Goal: Navigation & Orientation: Find specific page/section

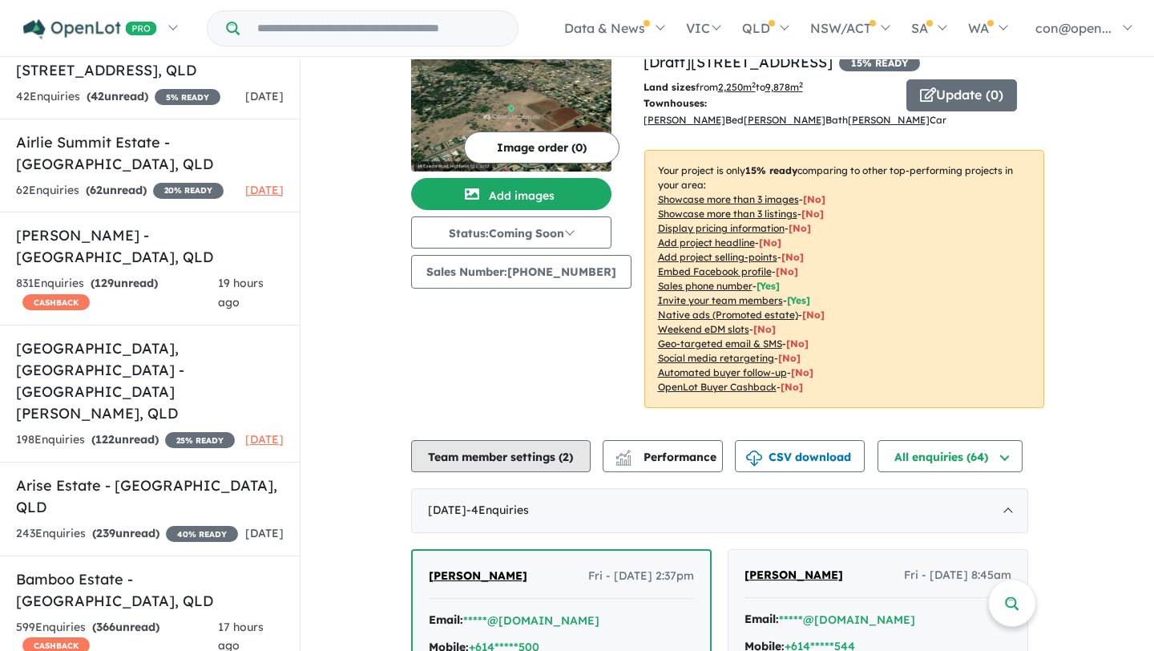
scroll to position [28, 0]
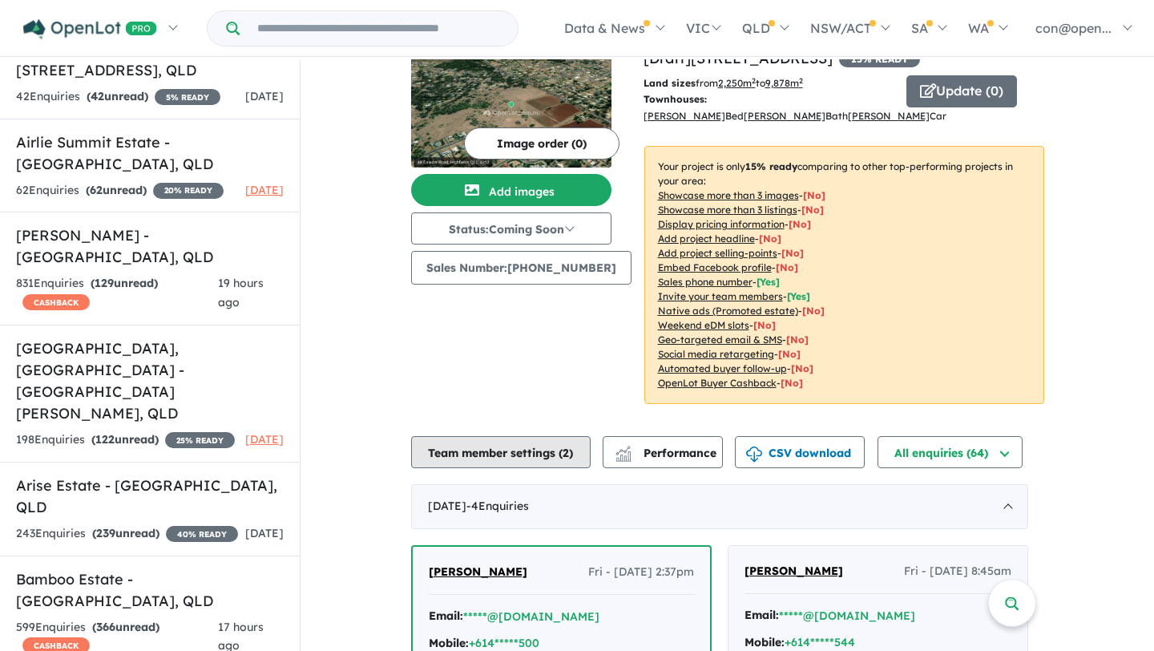
click at [522, 452] on button "Team member settings ( 2 )" at bounding box center [501, 452] width 180 height 32
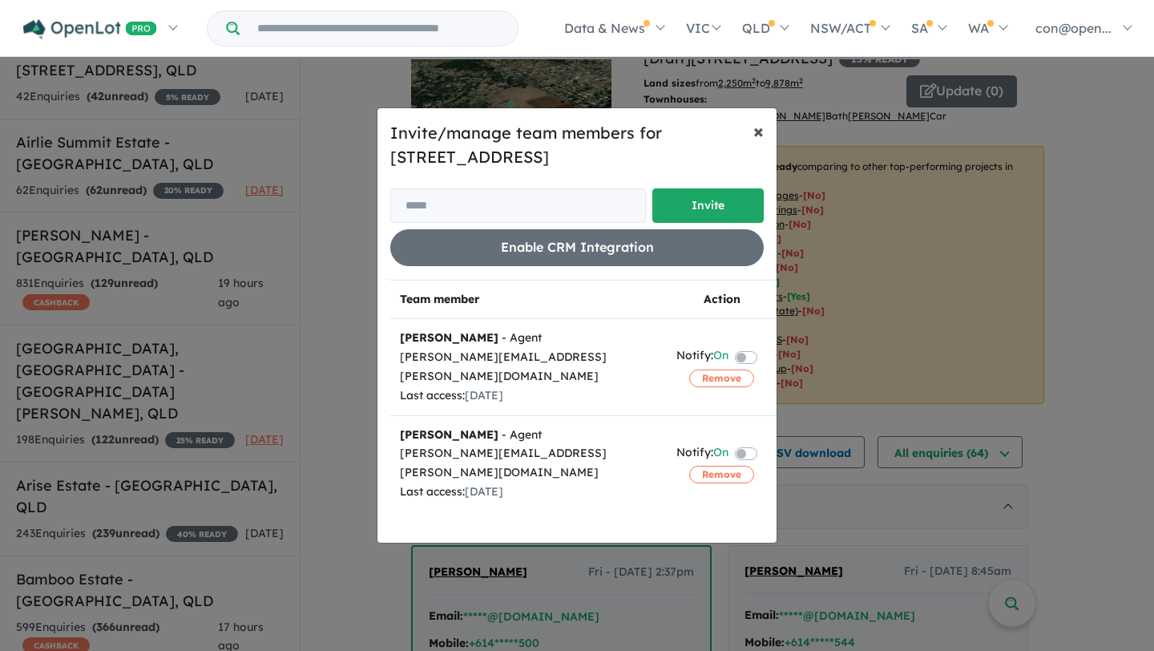
click at [756, 130] on span "×" at bounding box center [758, 131] width 10 height 24
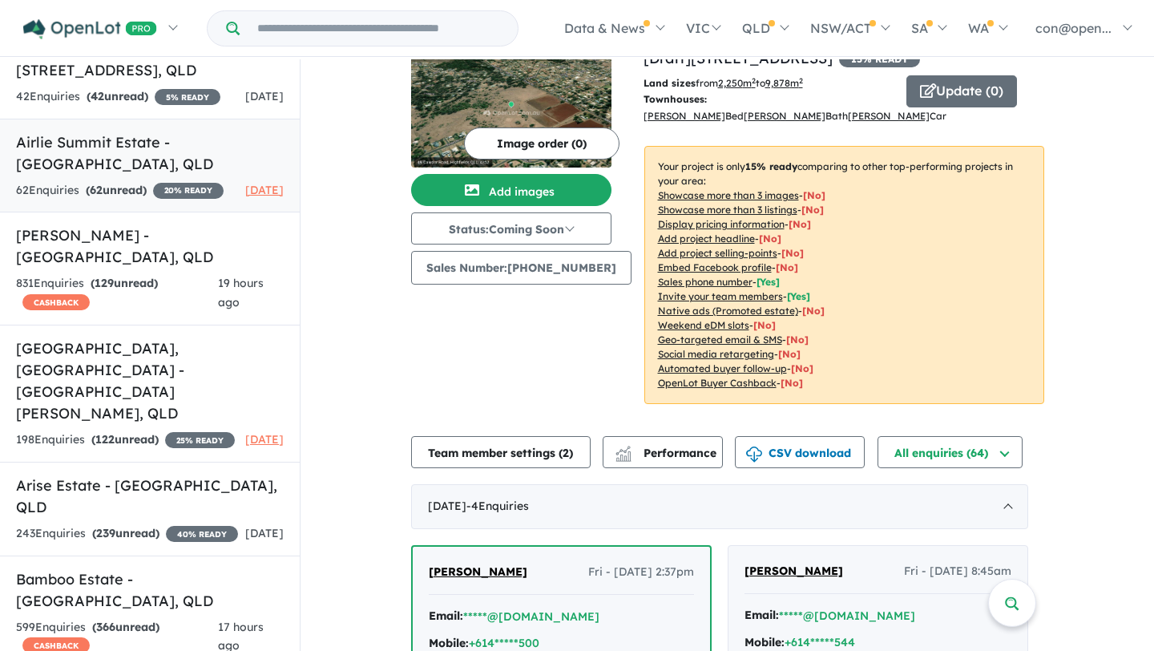
click at [105, 175] on h5 "Airlie Summit Estate - [GEOGRAPHIC_DATA] , [GEOGRAPHIC_DATA]" at bounding box center [150, 152] width 268 height 43
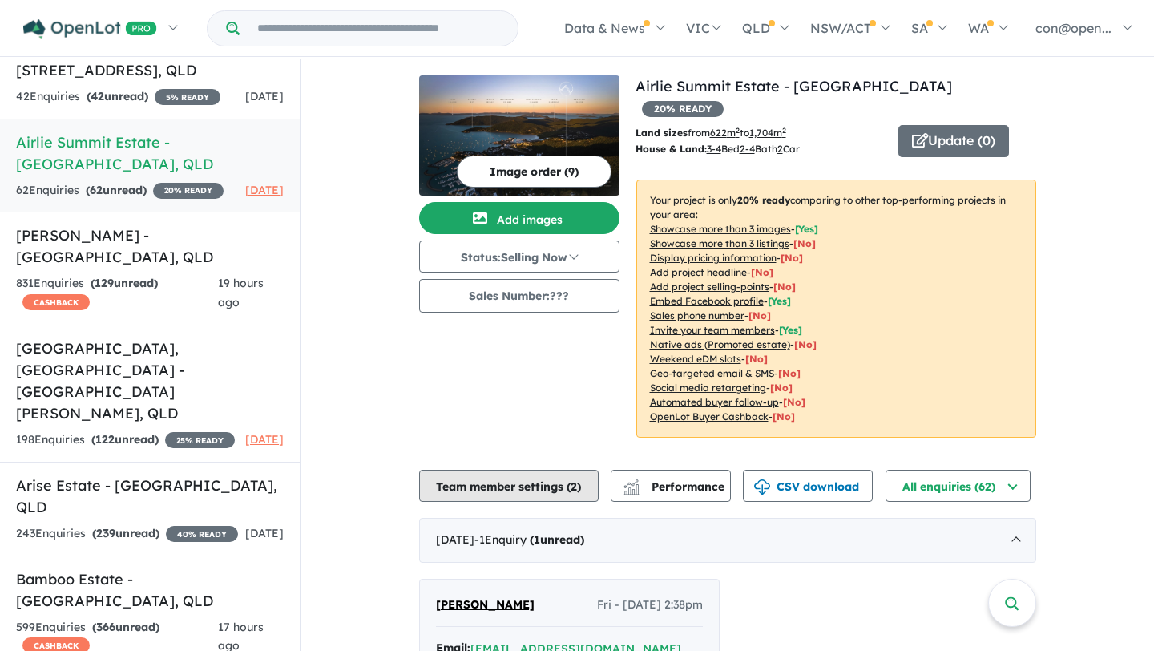
click at [550, 470] on button "Team member settings ( 2 )" at bounding box center [509, 486] width 180 height 32
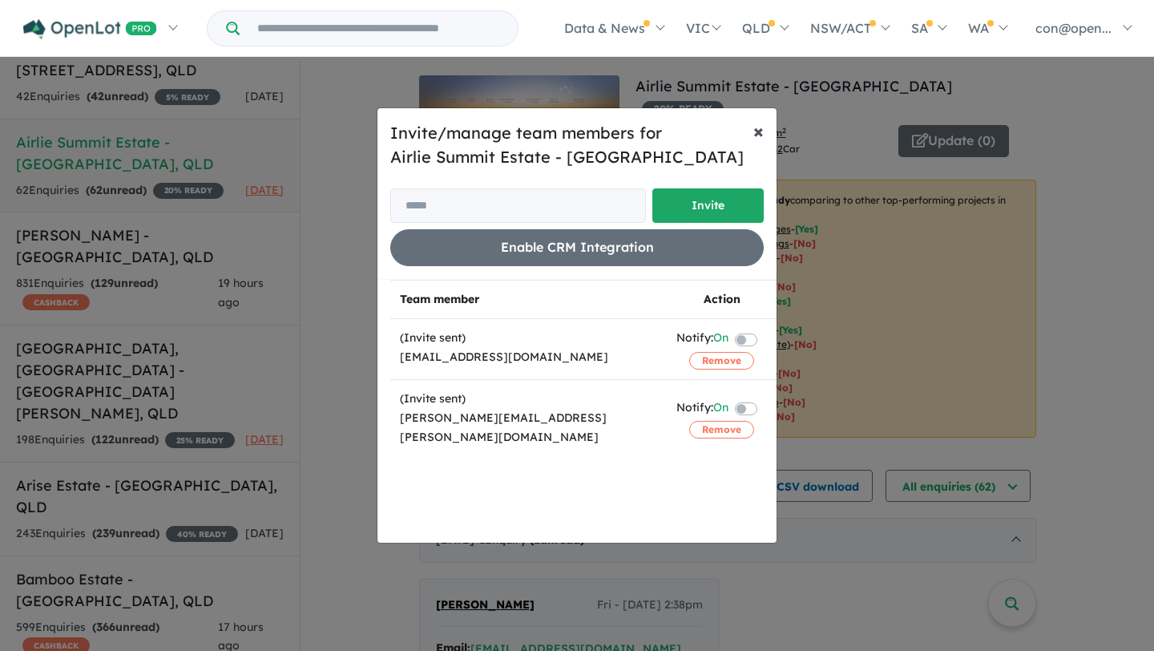
click at [759, 128] on span "×" at bounding box center [758, 131] width 10 height 24
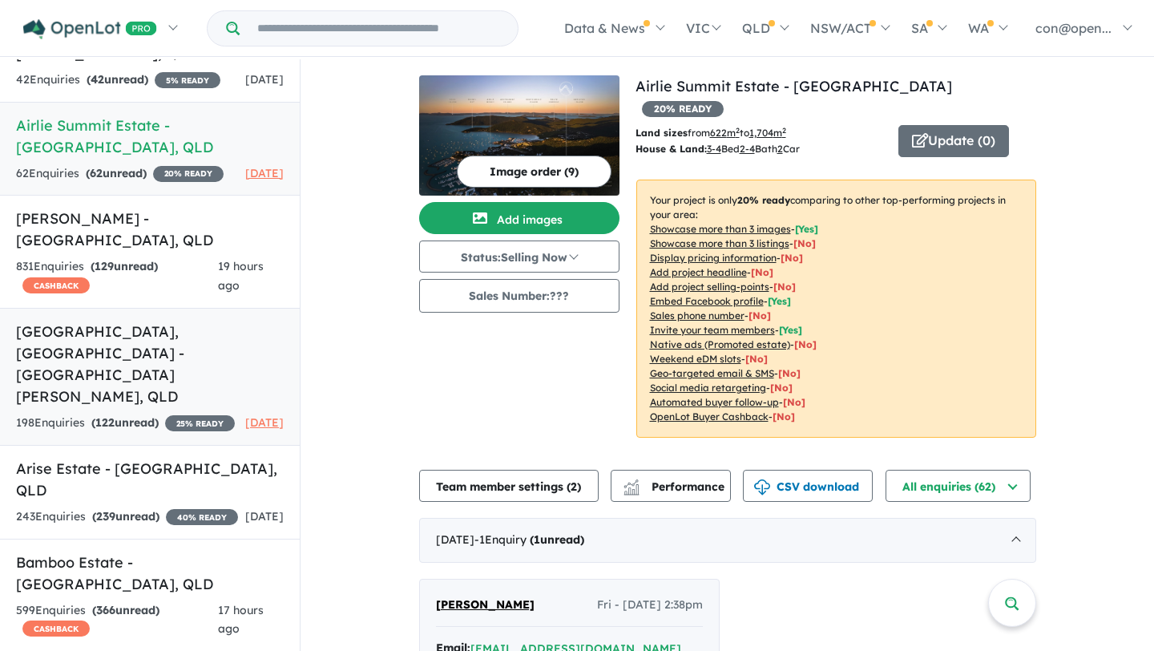
scroll to position [172, 0]
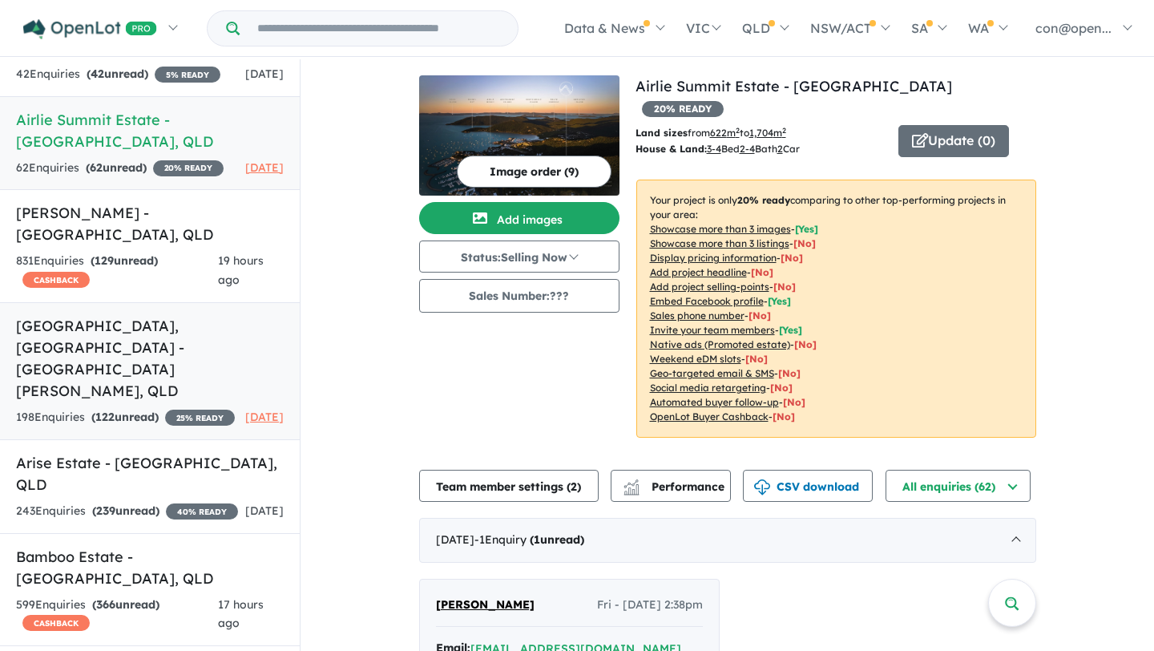
click at [113, 357] on h5 "[GEOGRAPHIC_DATA], [GEOGRAPHIC_DATA] - [GEOGRAPHIC_DATA][PERSON_NAME] , [GEOGRA…" at bounding box center [150, 358] width 268 height 87
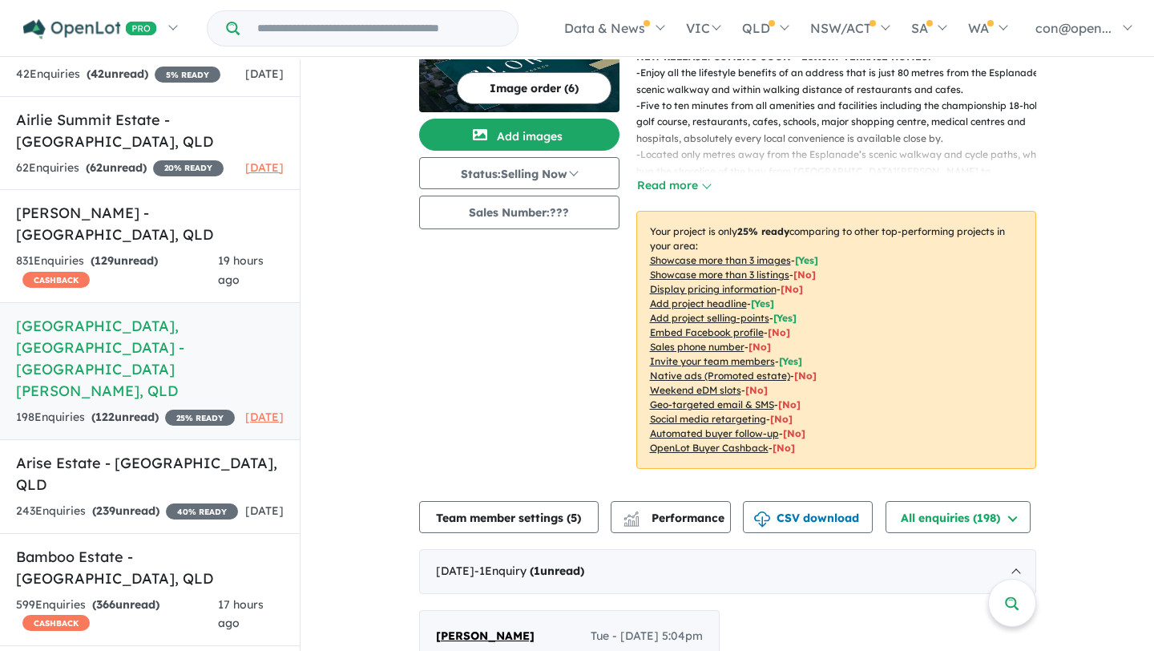
scroll to position [137, 0]
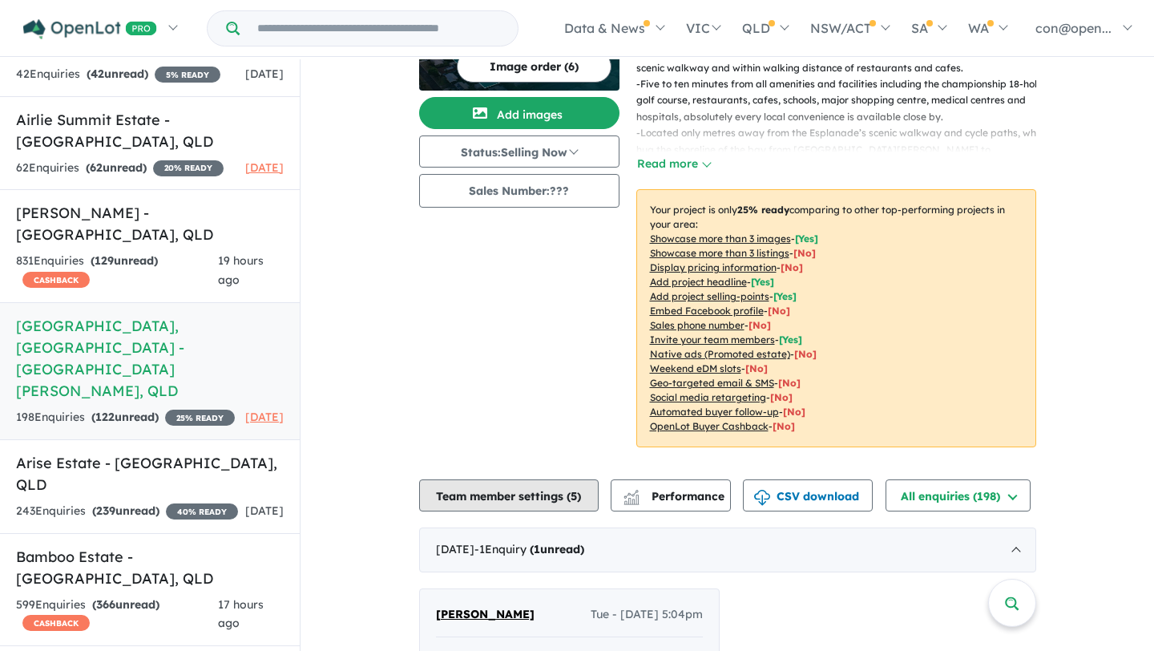
click at [530, 479] on button "Team member settings ( 5 )" at bounding box center [509, 495] width 180 height 32
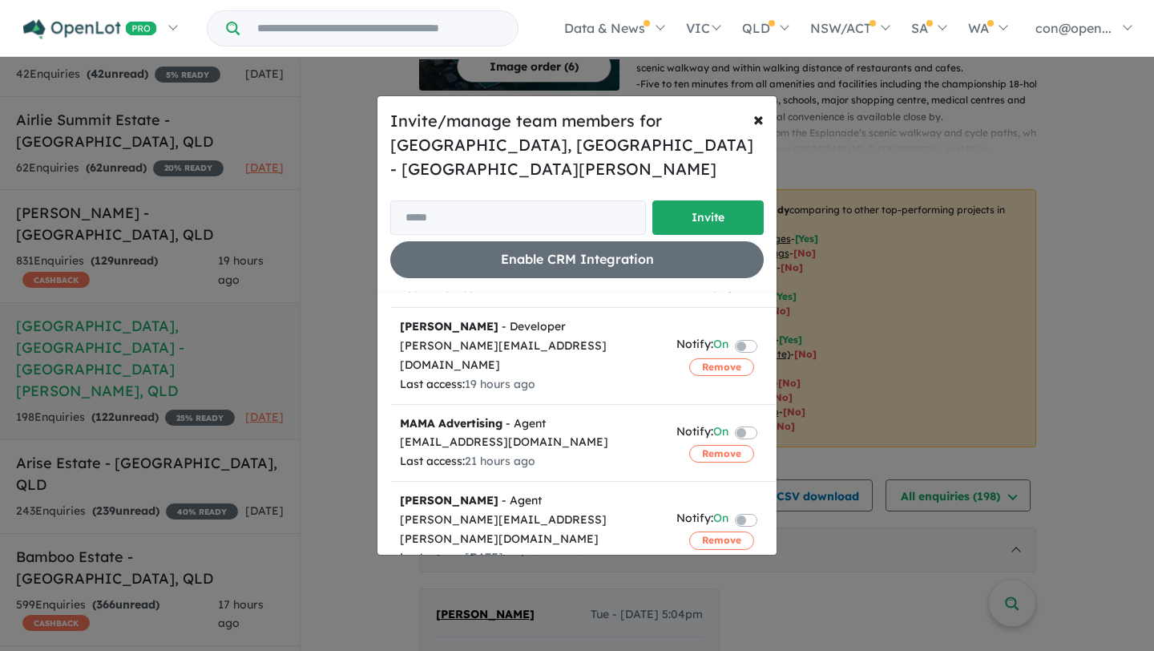
scroll to position [0, 0]
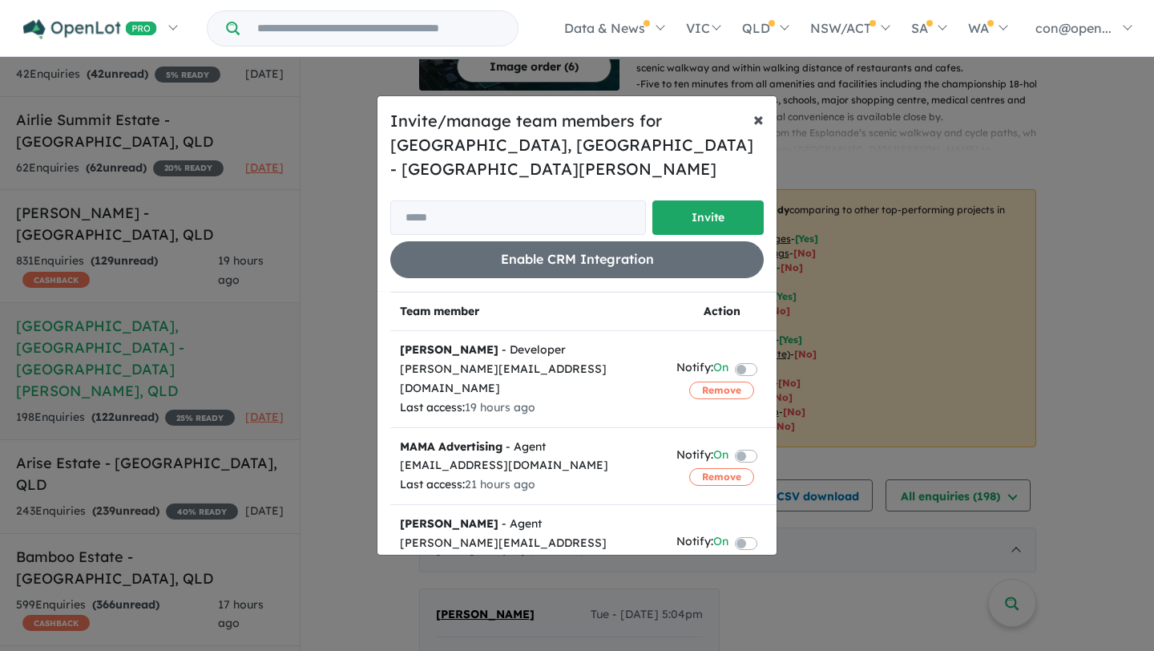
click at [761, 127] on span "×" at bounding box center [758, 119] width 10 height 24
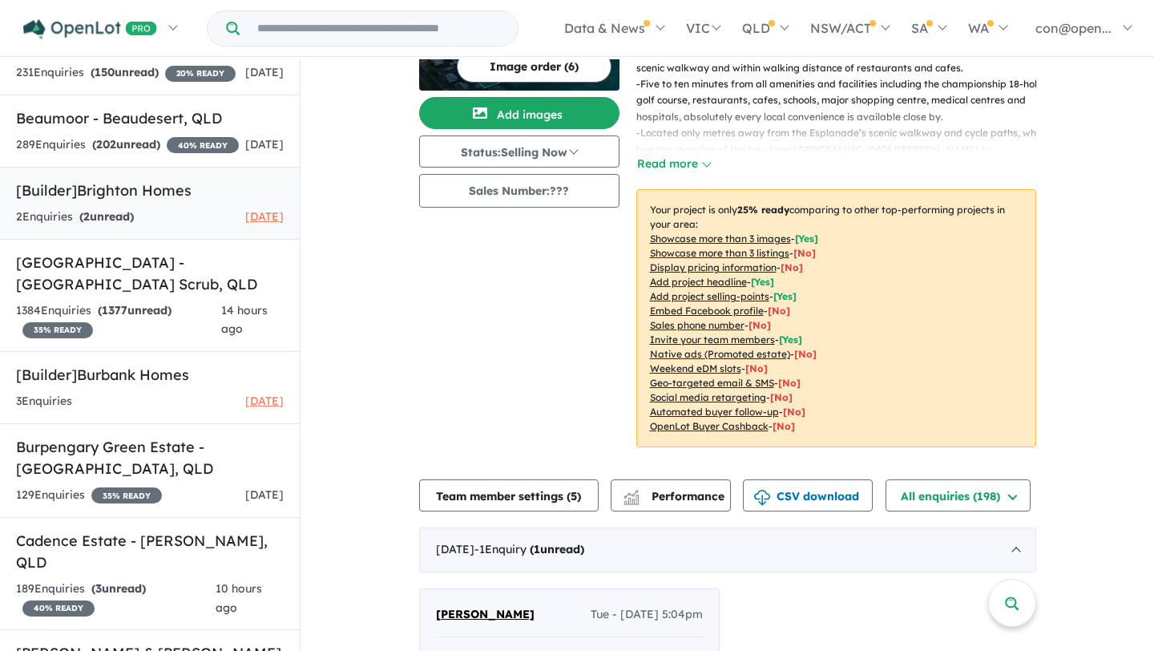
scroll to position [821, 0]
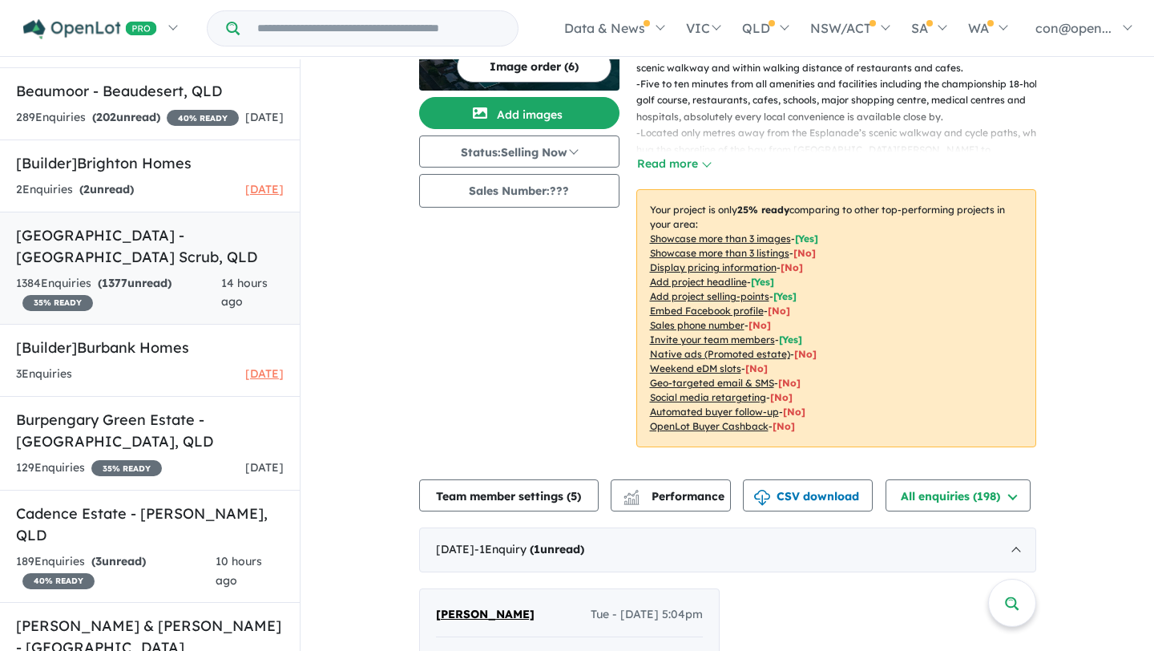
click at [156, 266] on h5 "[GEOGRAPHIC_DATA] - [PERSON_NAME][GEOGRAPHIC_DATA] , [GEOGRAPHIC_DATA]" at bounding box center [150, 245] width 268 height 43
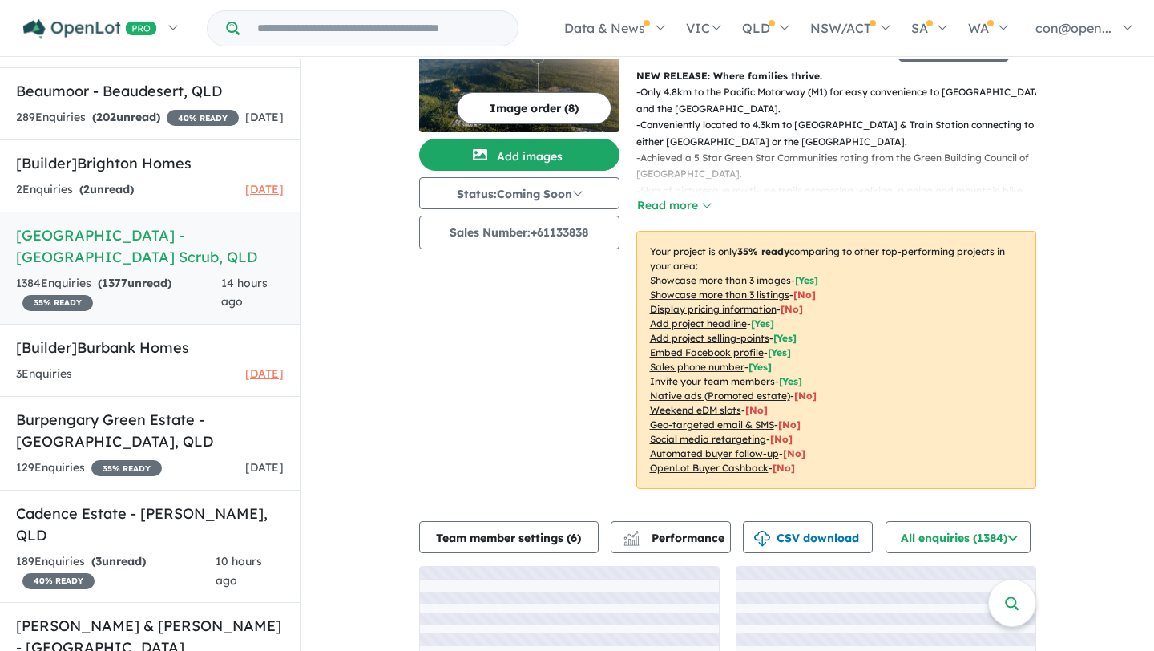
scroll to position [106, 0]
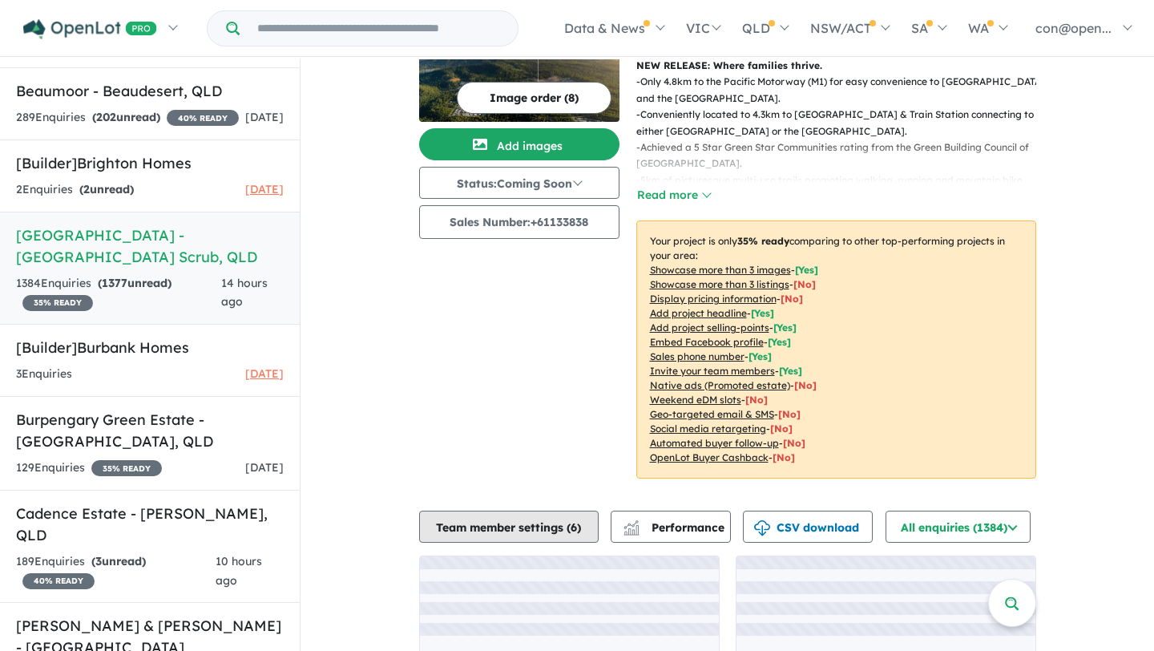
click at [521, 513] on button "Team member settings ( 6 )" at bounding box center [509, 527] width 180 height 32
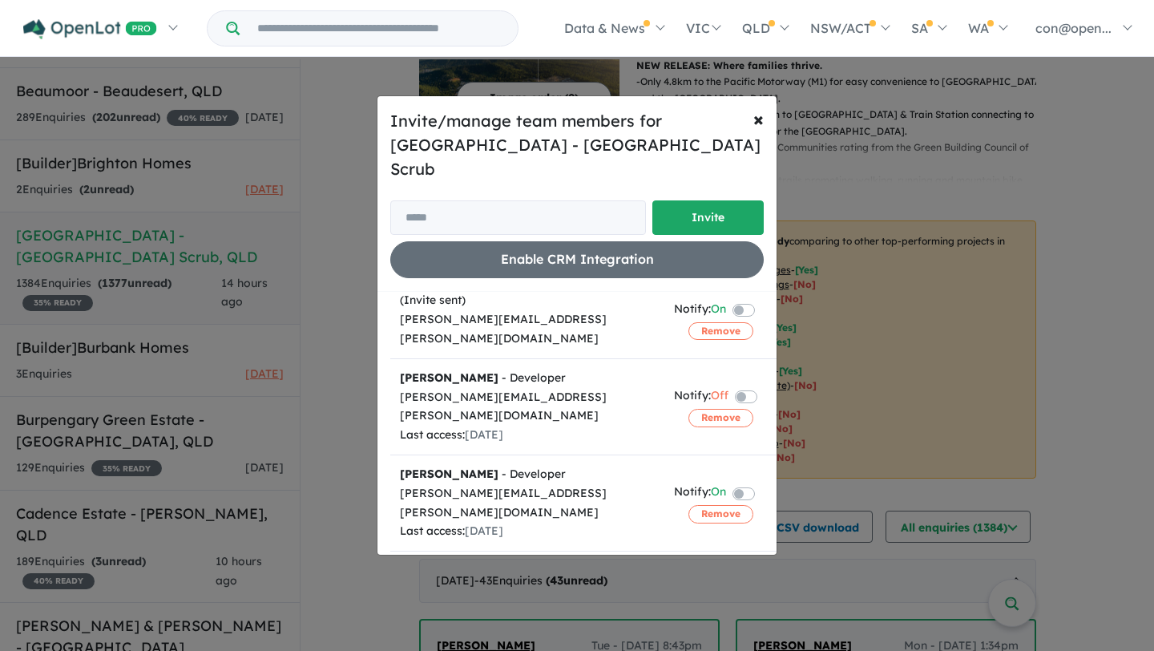
scroll to position [0, 0]
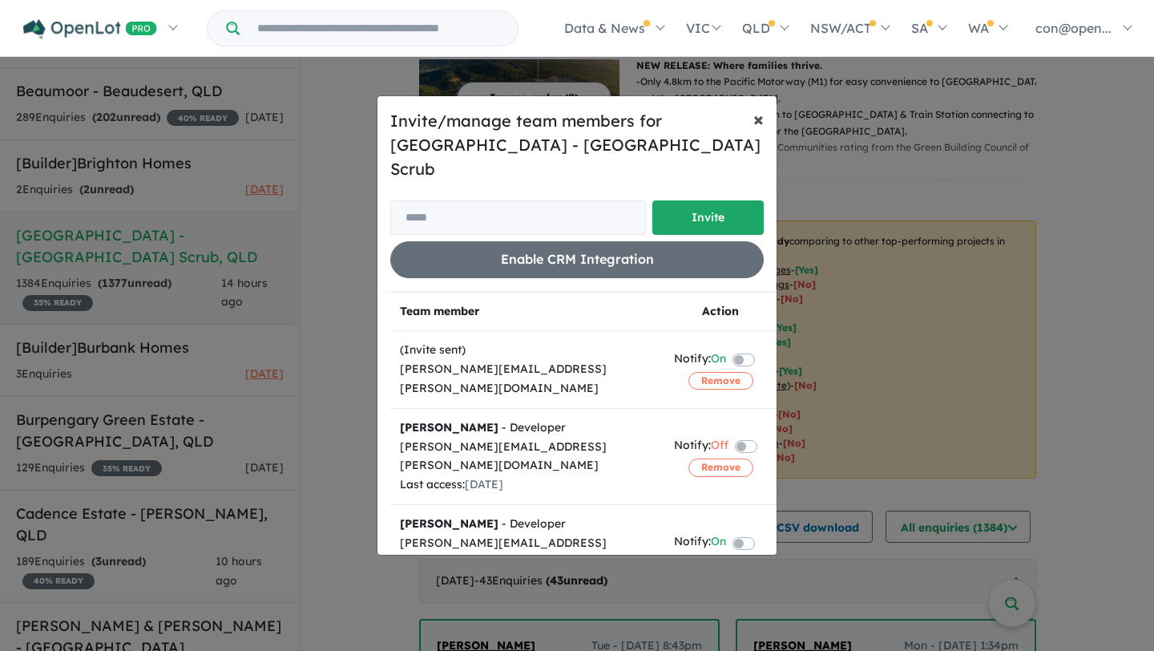
click at [761, 131] on span "×" at bounding box center [758, 119] width 10 height 24
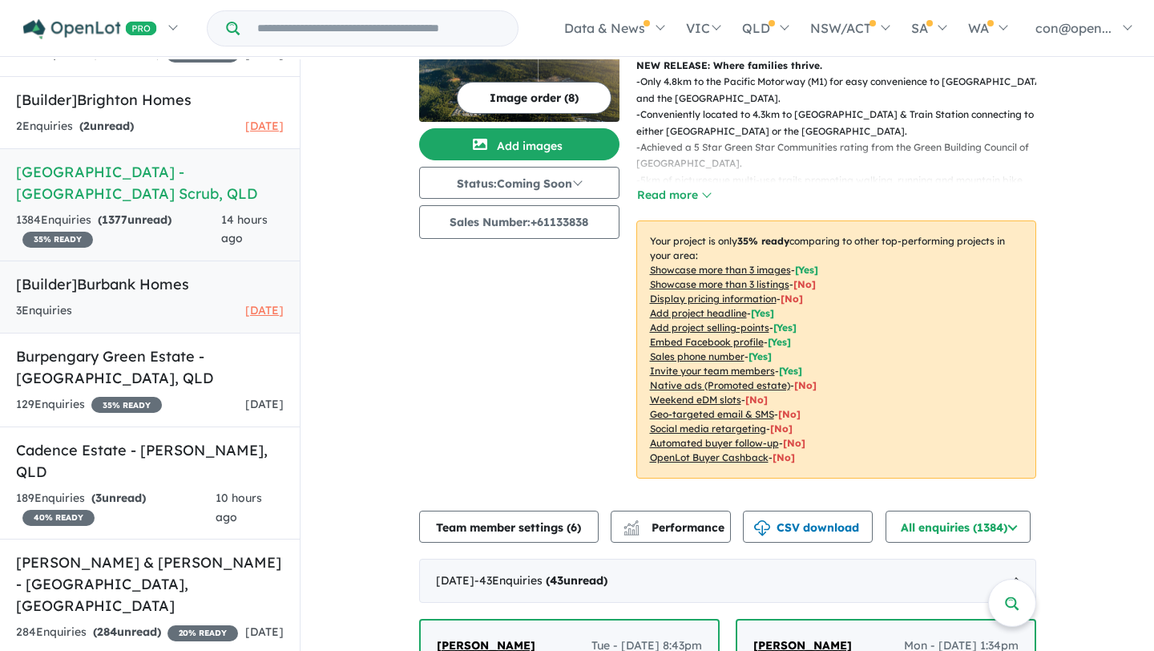
scroll to position [887, 0]
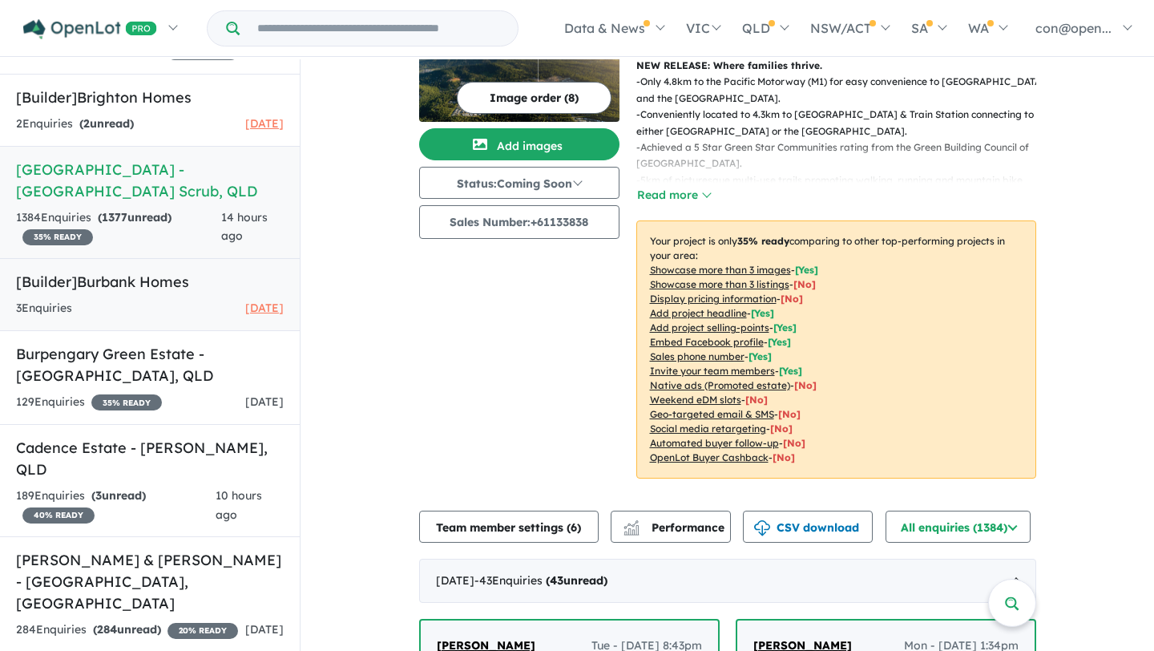
click at [138, 293] on h5 "[Builder] Burbank Homes" at bounding box center [150, 282] width 268 height 22
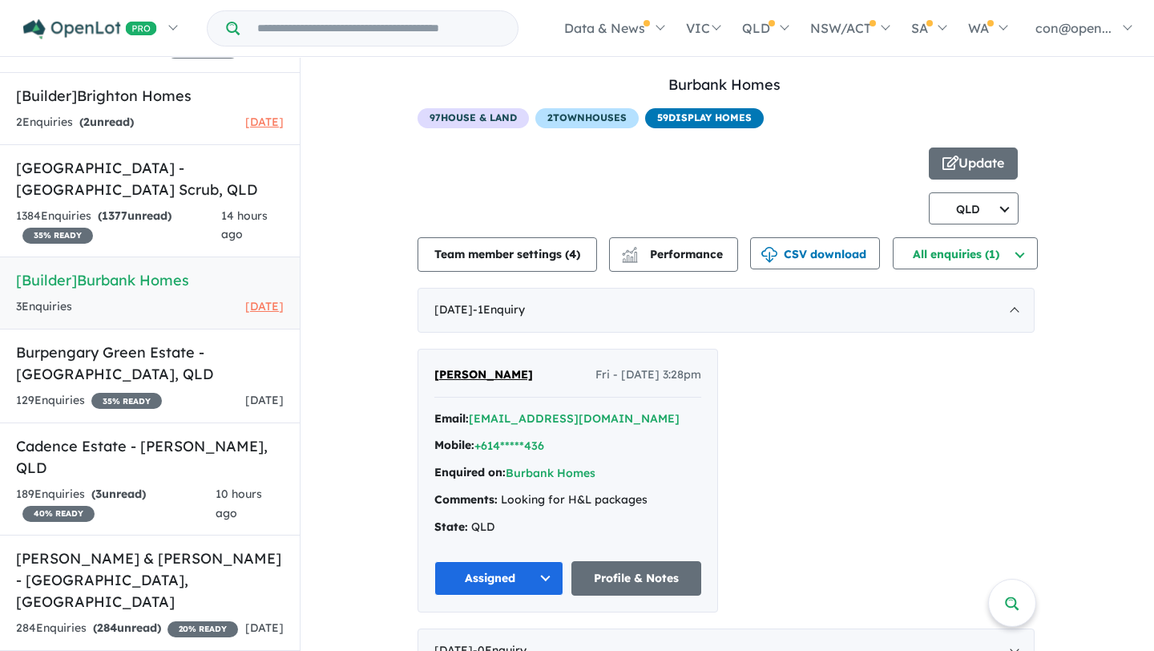
scroll to position [38, 0]
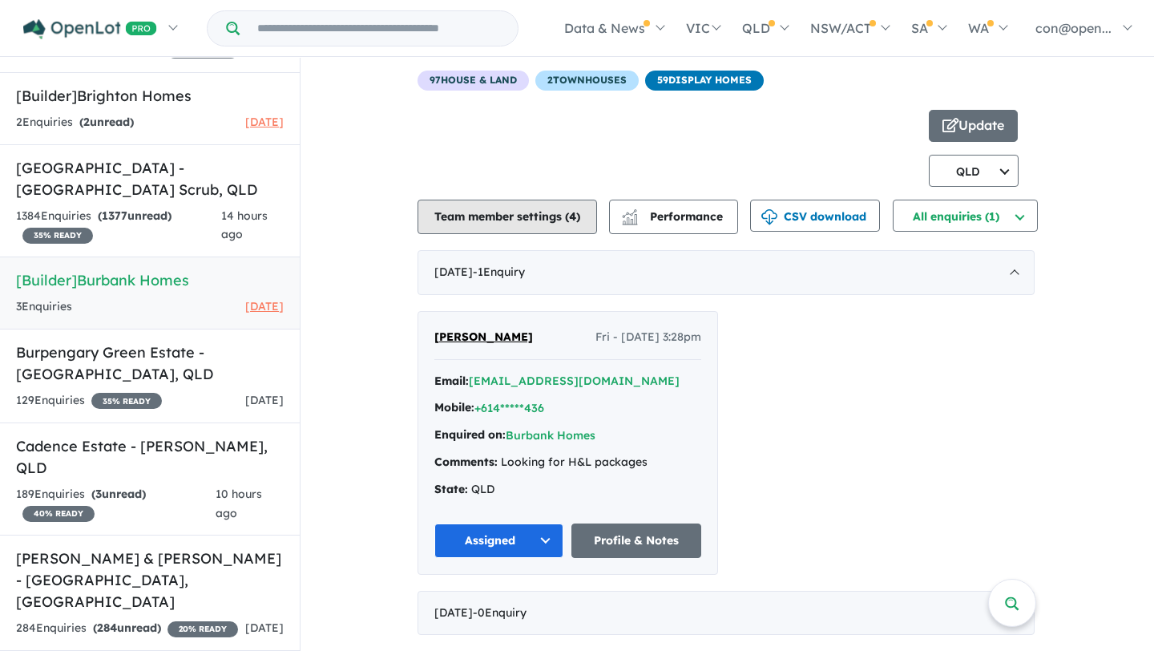
click at [483, 224] on button "Team member settings ( 4 )" at bounding box center [508, 217] width 180 height 34
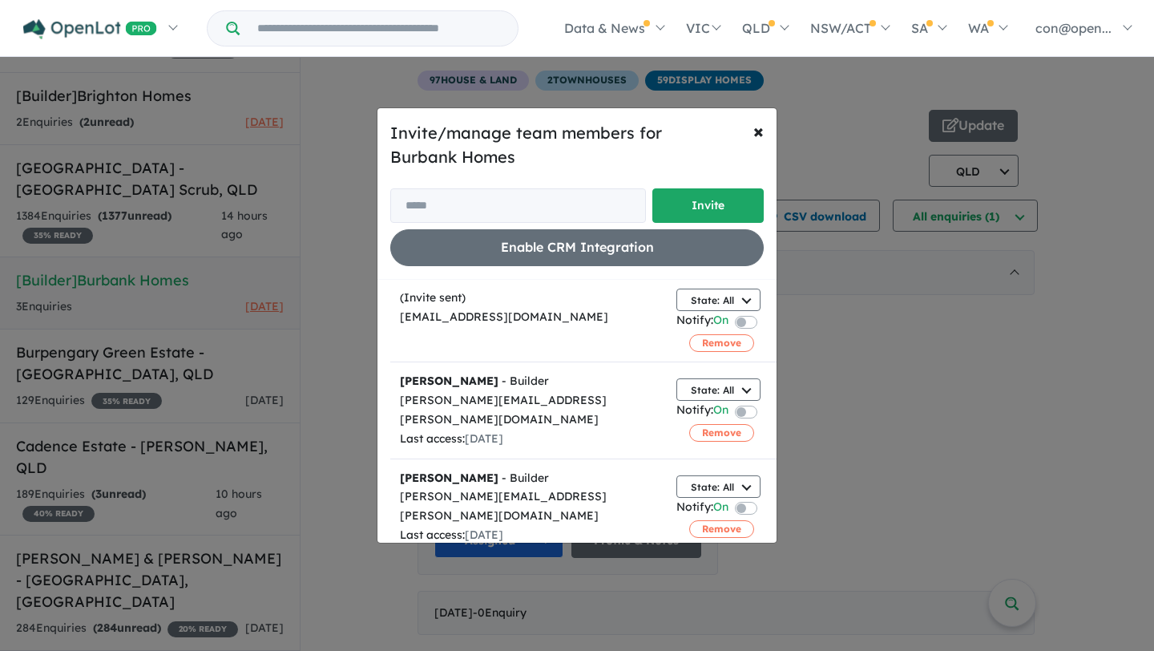
scroll to position [124, 0]
click at [761, 130] on span "×" at bounding box center [758, 131] width 10 height 24
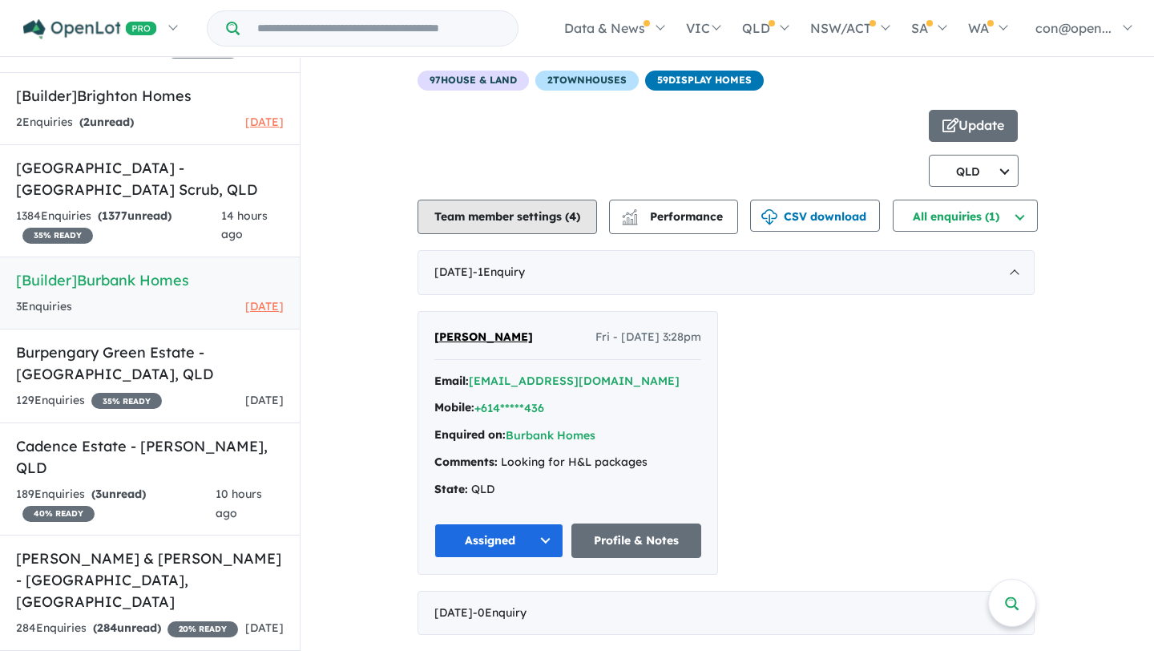
click at [539, 201] on button "Team member settings ( 4 )" at bounding box center [508, 217] width 180 height 34
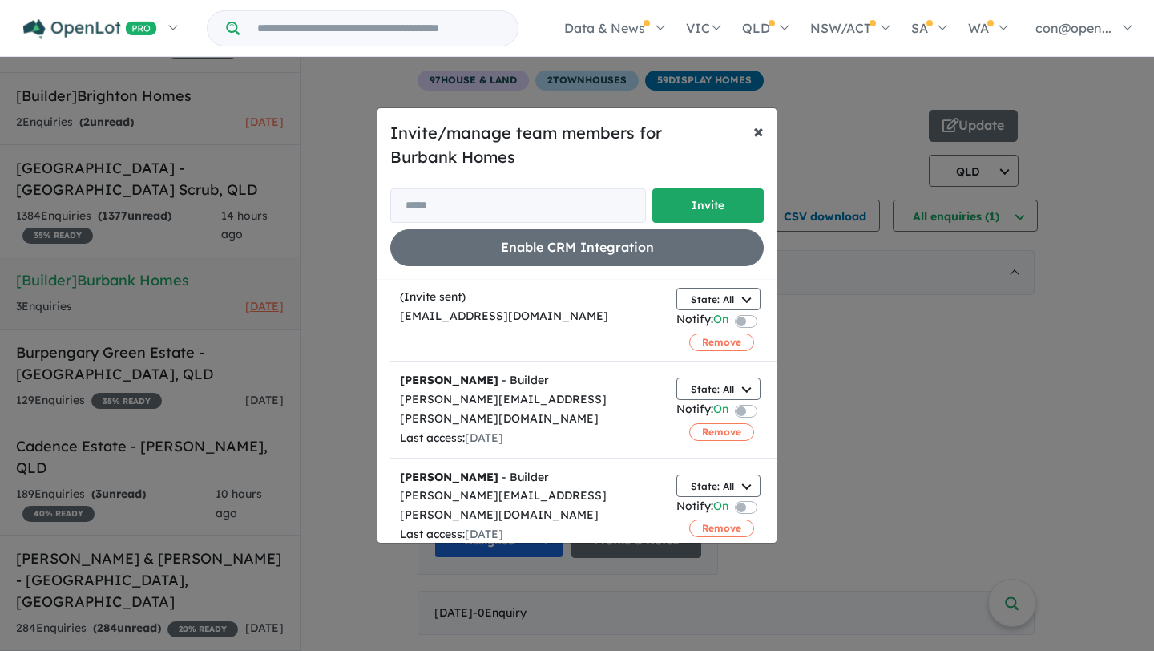
click at [761, 123] on span "×" at bounding box center [758, 131] width 10 height 24
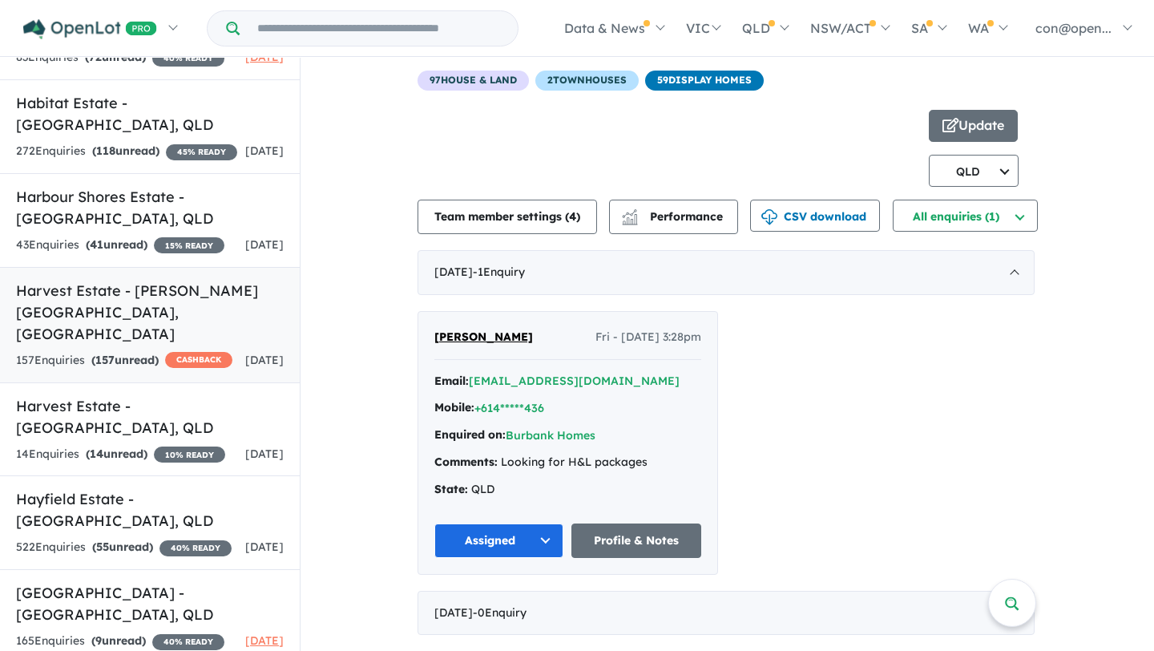
scroll to position [2524, 0]
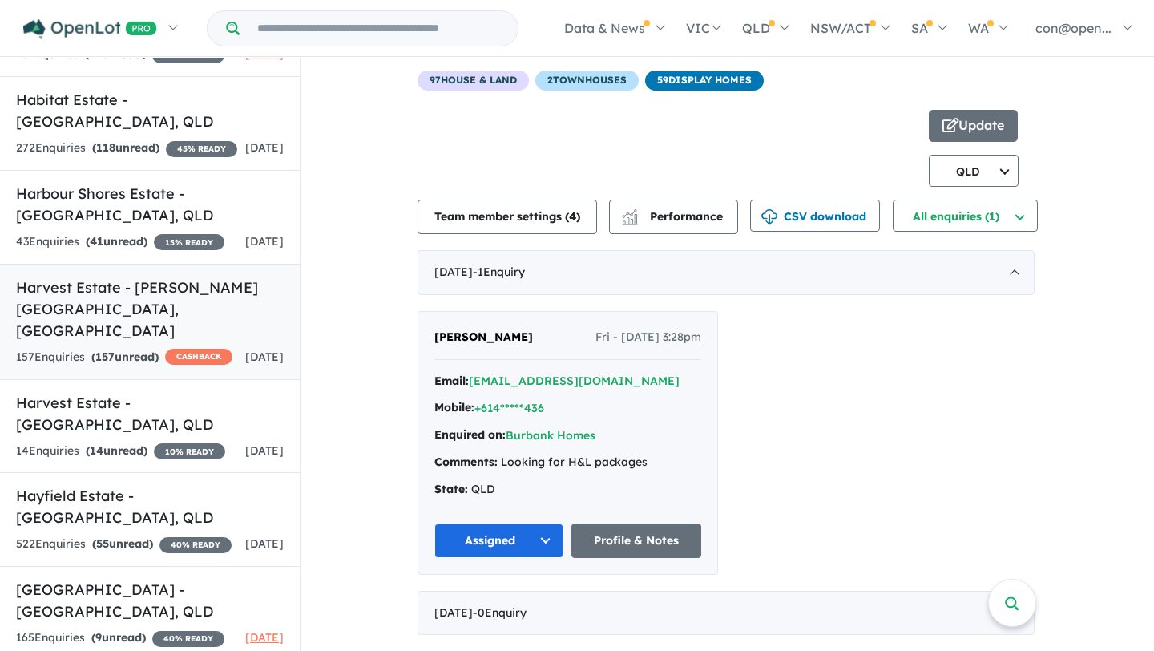
click at [134, 277] on h5 "Harvest Estate - [PERSON_NAME][GEOGRAPHIC_DATA] , [GEOGRAPHIC_DATA]" at bounding box center [150, 308] width 268 height 65
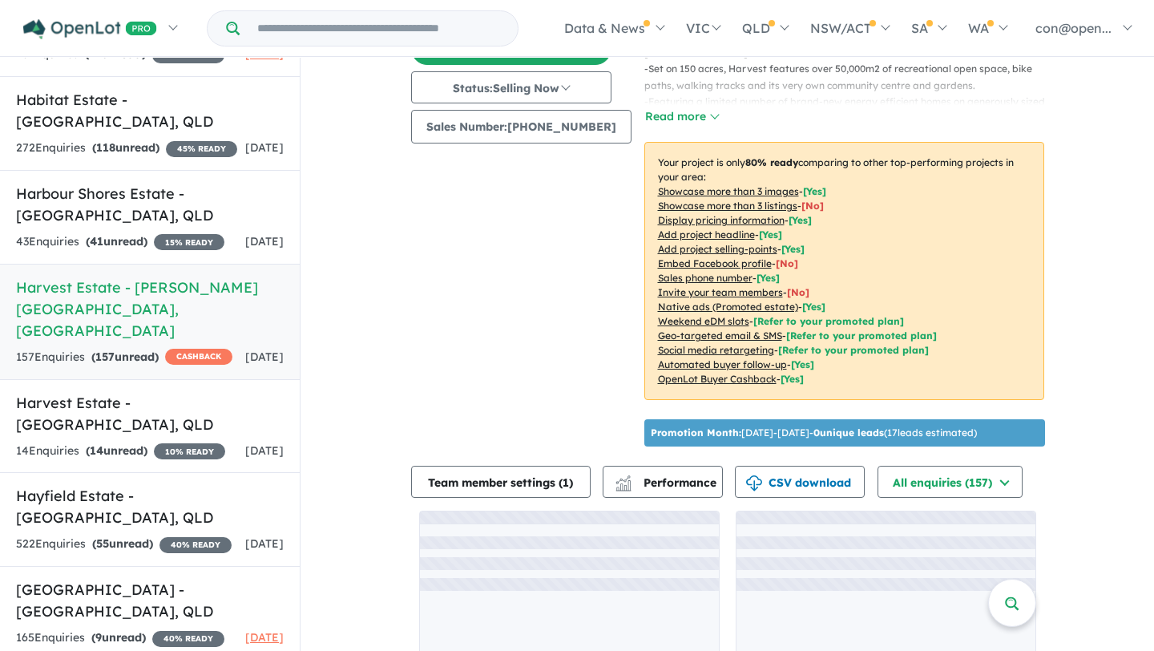
scroll to position [265, 0]
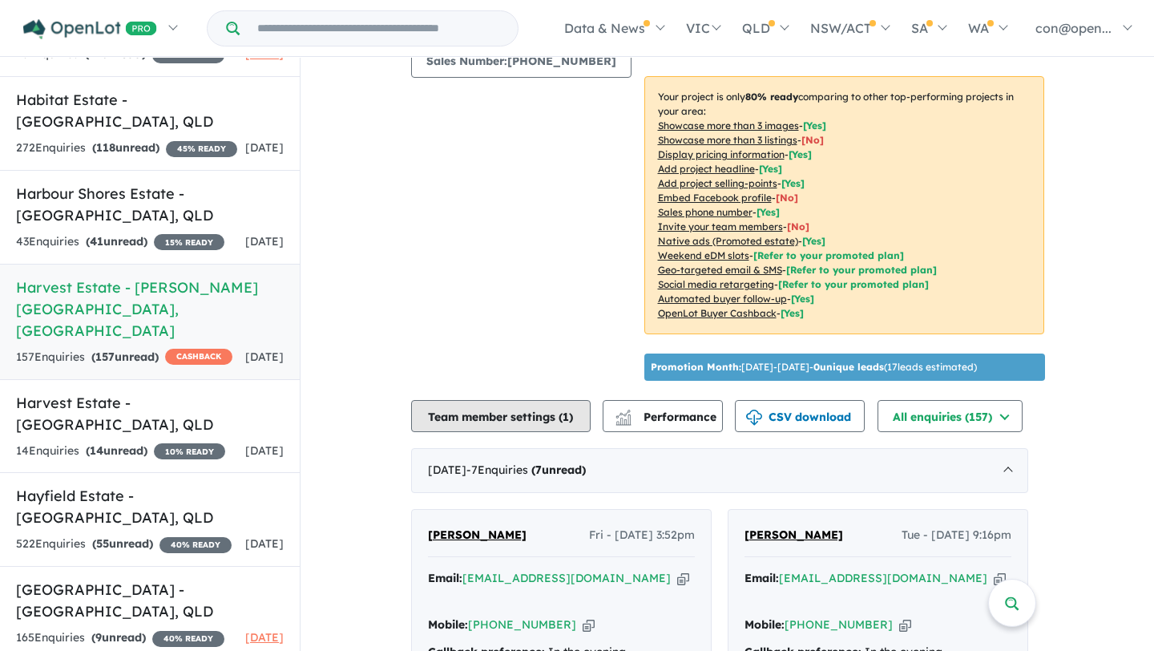
click at [489, 415] on button "Team member settings ( 1 )" at bounding box center [501, 416] width 180 height 32
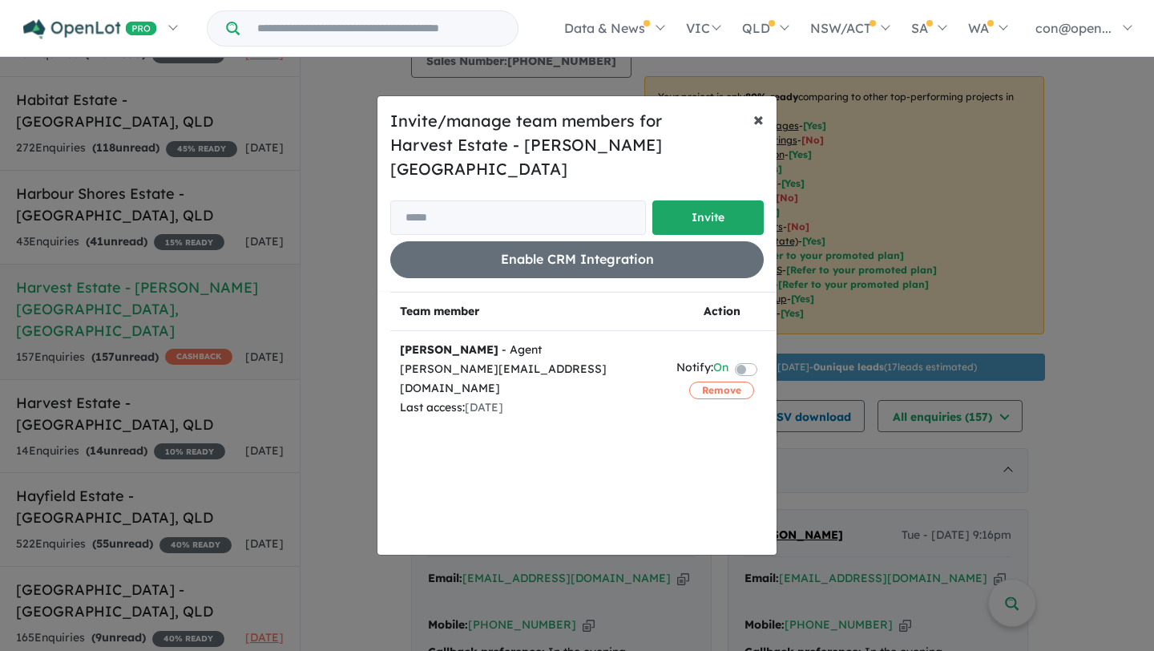
click at [762, 129] on span "×" at bounding box center [758, 119] width 10 height 24
